Goal: Navigation & Orientation: Find specific page/section

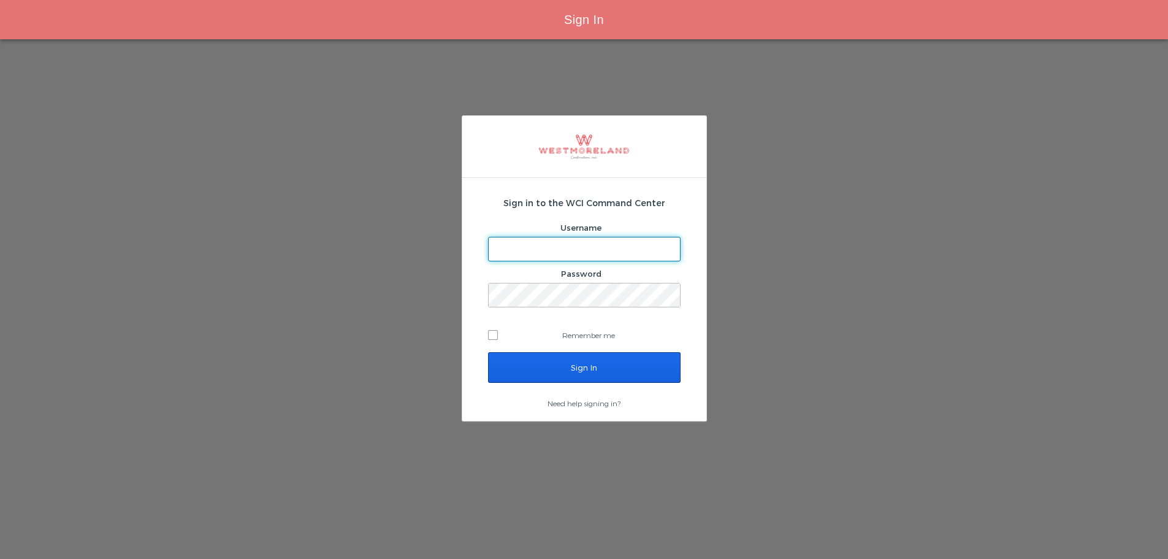
type input "[EMAIL_ADDRESS][PERSON_NAME][DOMAIN_NAME]"
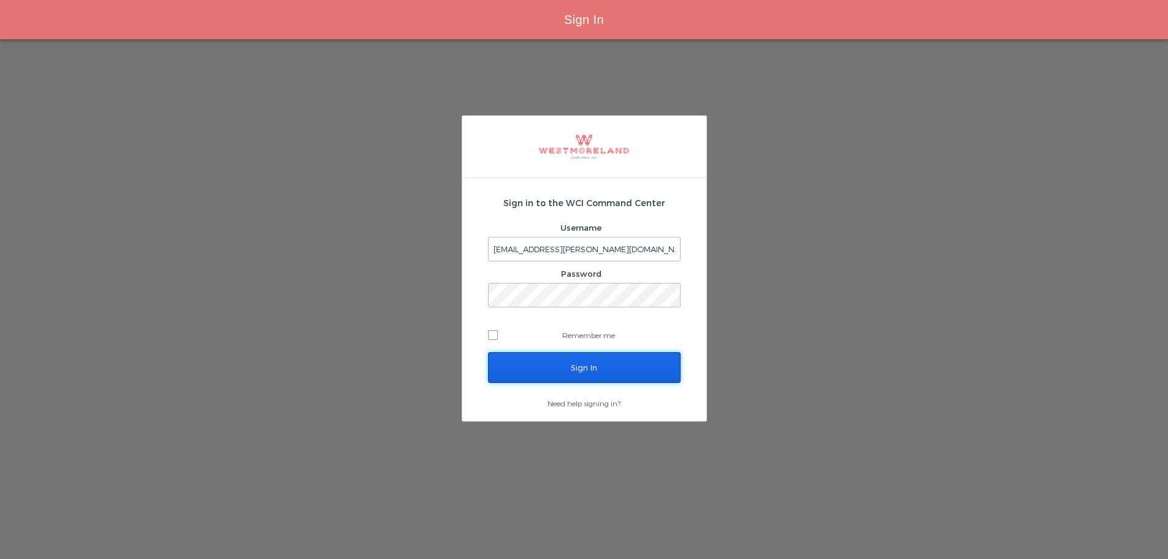
click at [565, 370] on input "Sign In" at bounding box center [584, 367] width 193 height 31
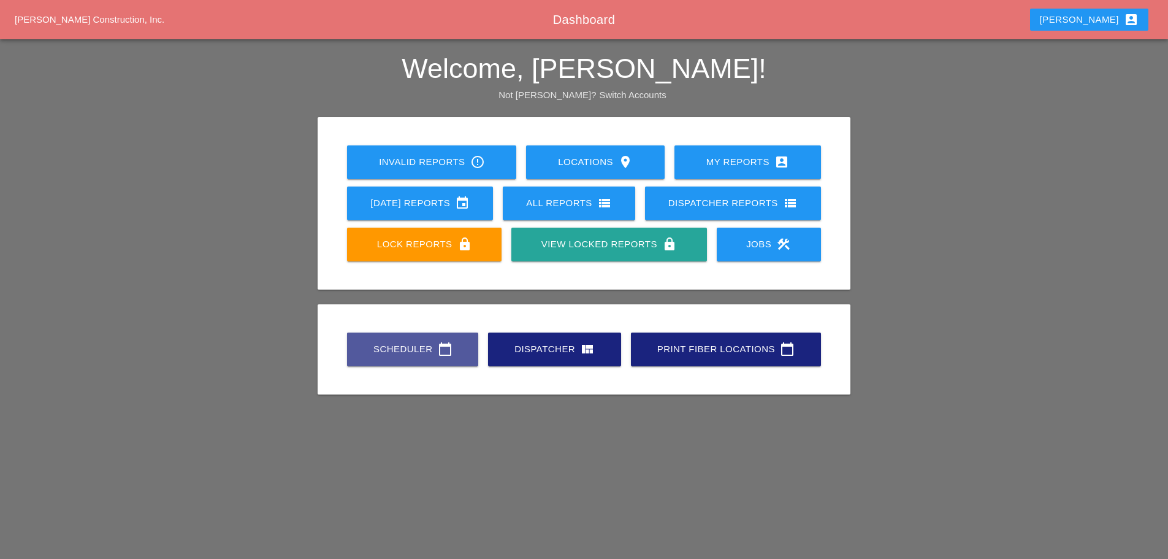
click at [408, 352] on div "Scheduler calendar_today" at bounding box center [413, 349] width 92 height 15
